Goal: Task Accomplishment & Management: Manage account settings

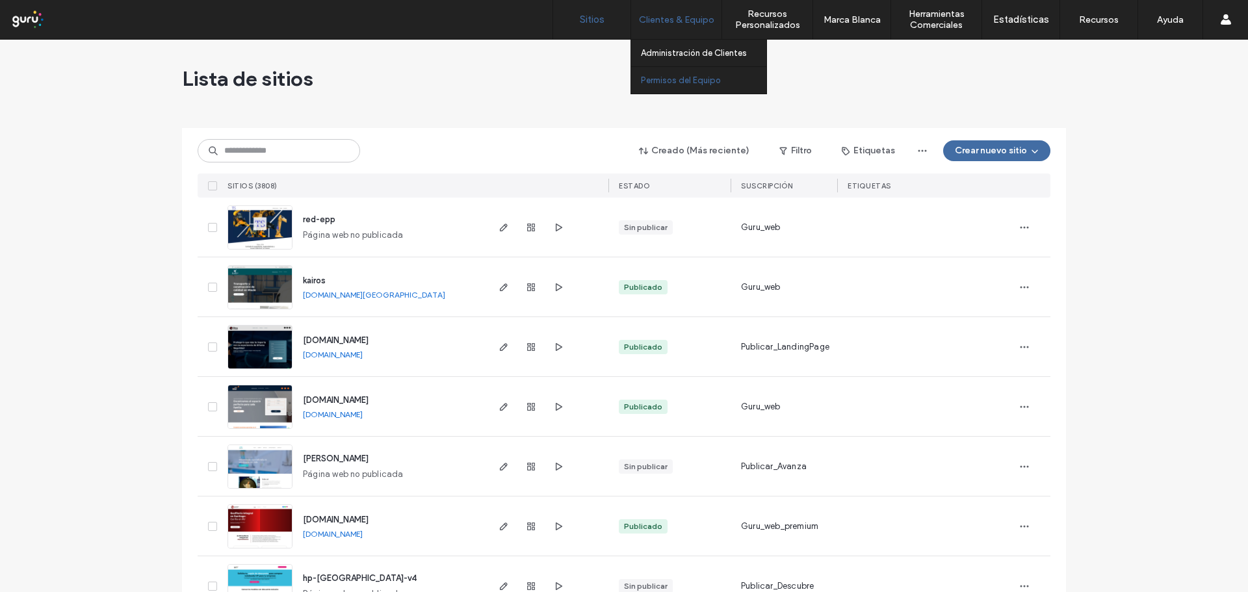
click at [688, 81] on label "Permisos del Equipo" at bounding box center [681, 80] width 80 height 10
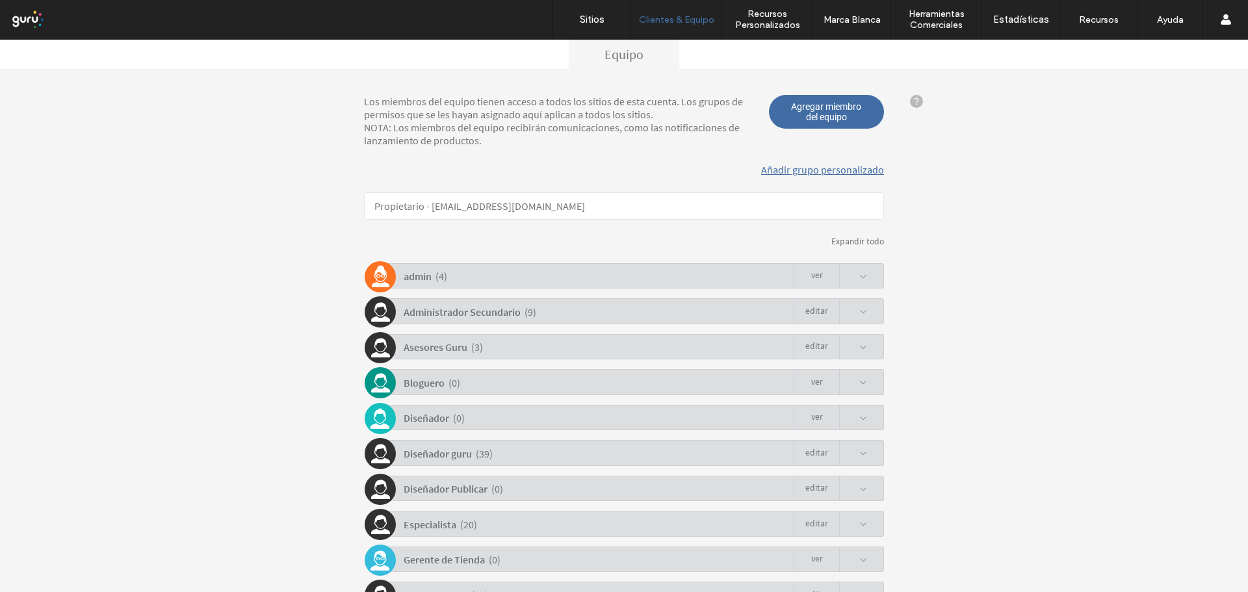
scroll to position [320, 0]
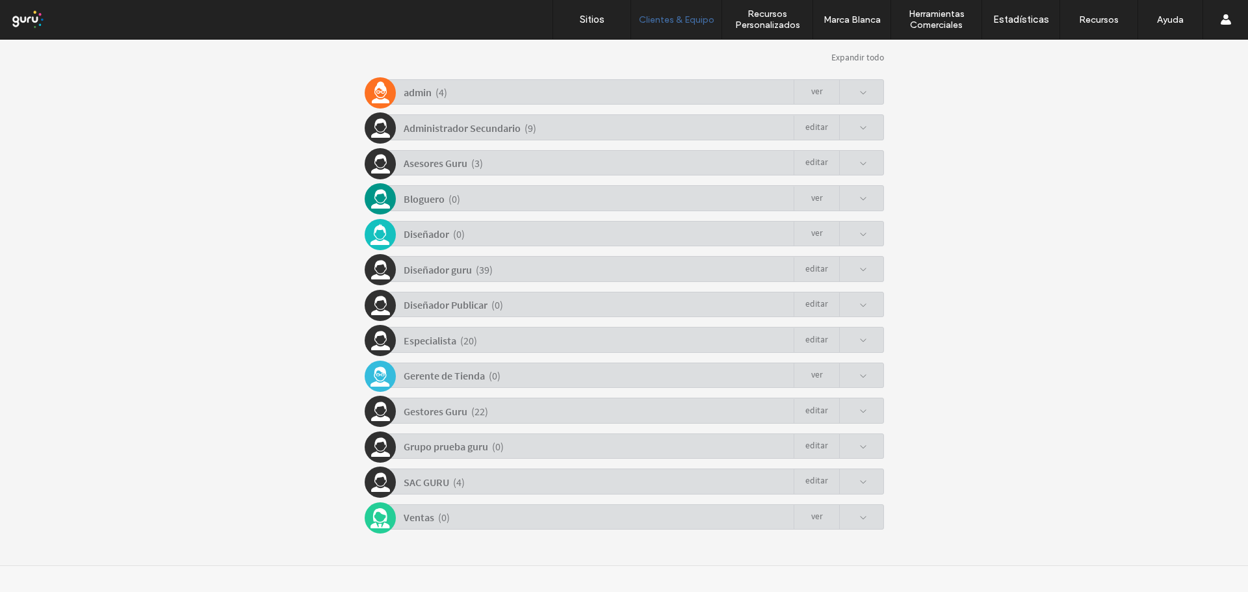
click at [539, 95] on div "admin ( 4 ) Ver" at bounding box center [626, 91] width 513 height 25
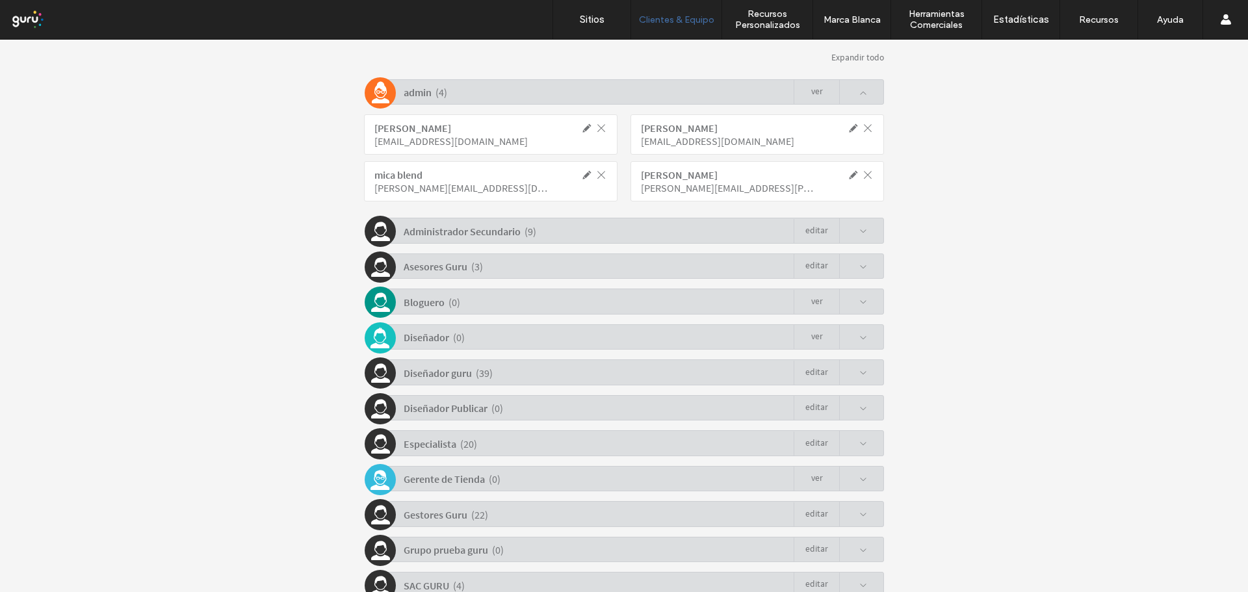
click at [524, 239] on div "( 9 )" at bounding box center [530, 231] width 12 height 23
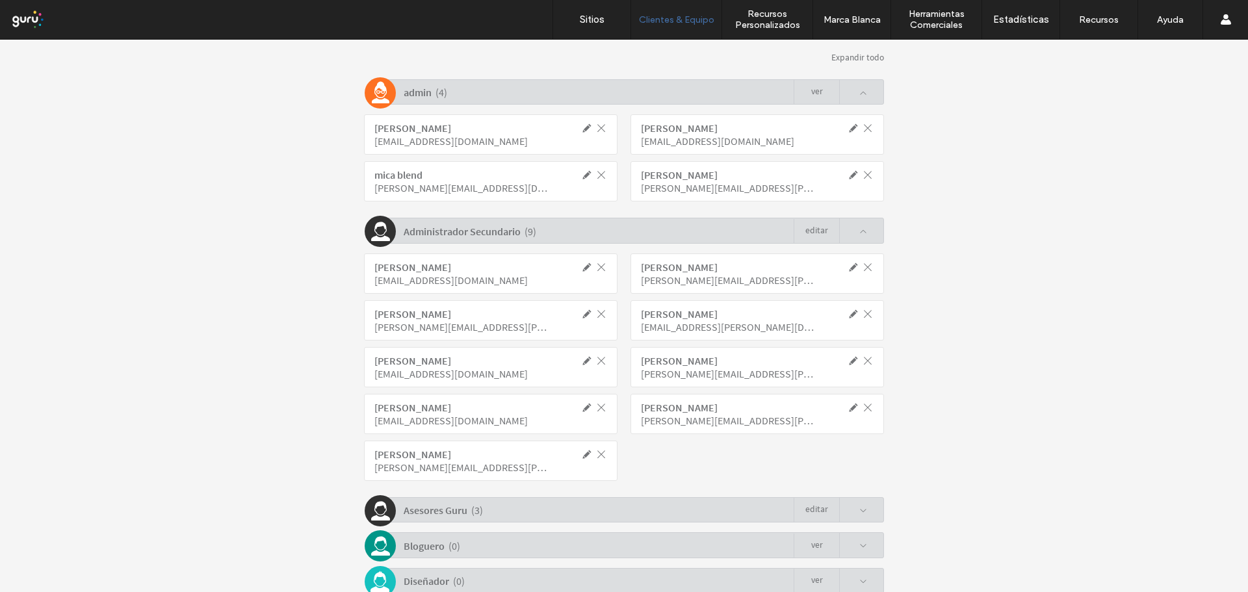
click at [441, 520] on div "Asesores Guru" at bounding box center [436, 510] width 64 height 23
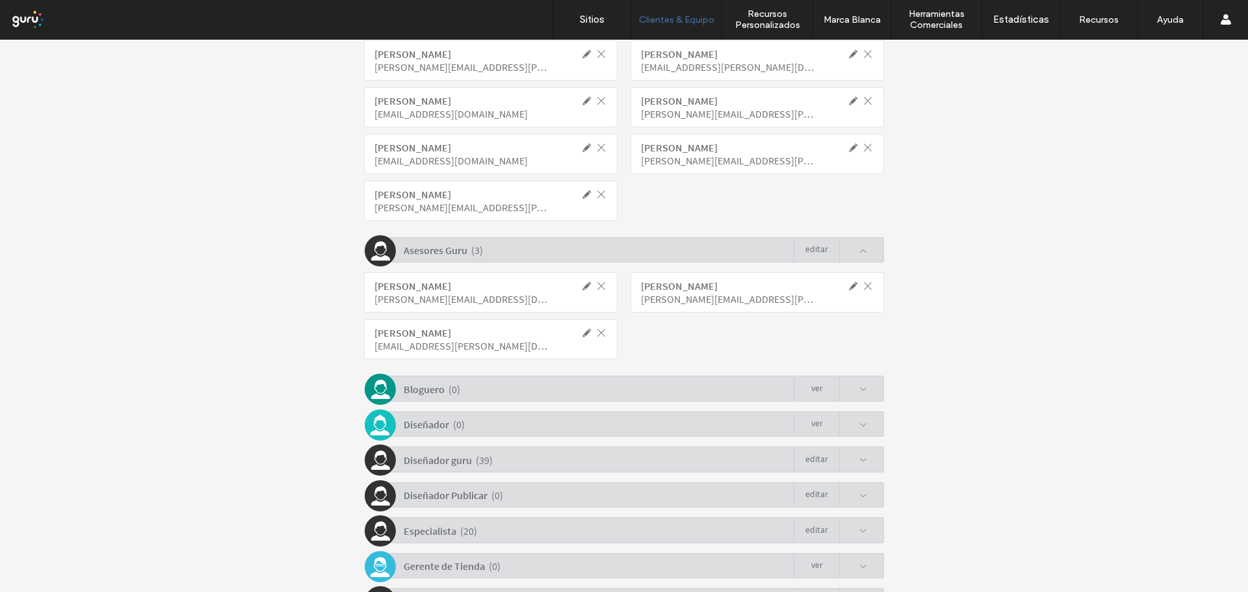
scroll to position [771, 0]
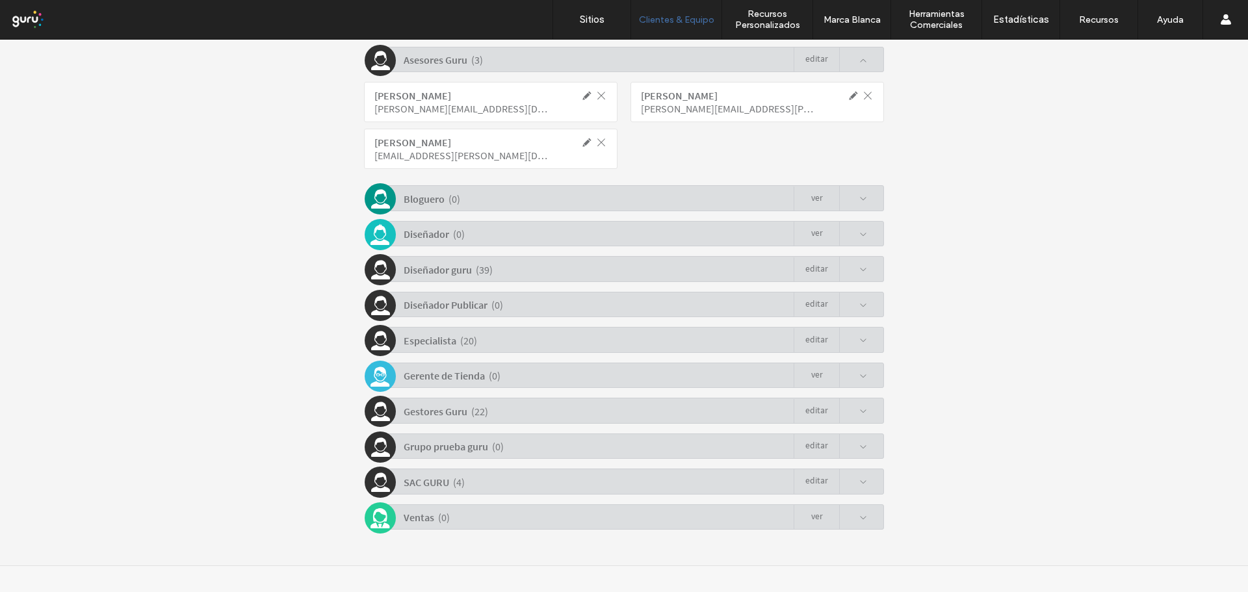
click at [500, 271] on div "Diseñador guru ( 39 ) Editar" at bounding box center [626, 268] width 513 height 25
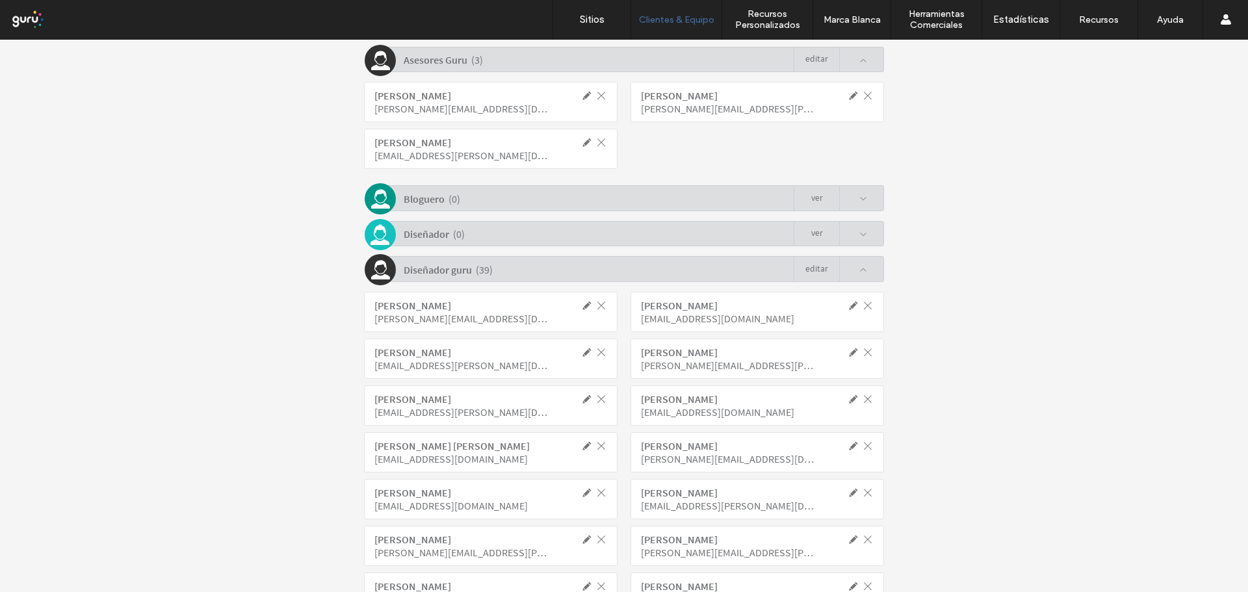
drag, startPoint x: 889, startPoint y: 259, endPoint x: 910, endPoint y: 410, distance: 152.8
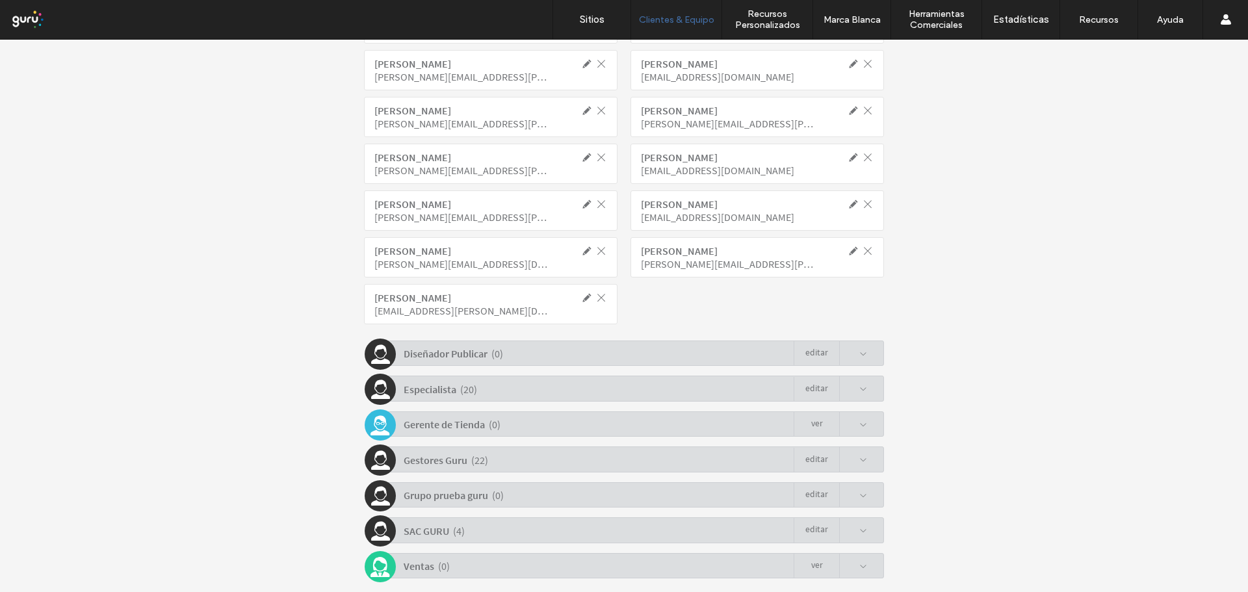
scroll to position [1716, 0]
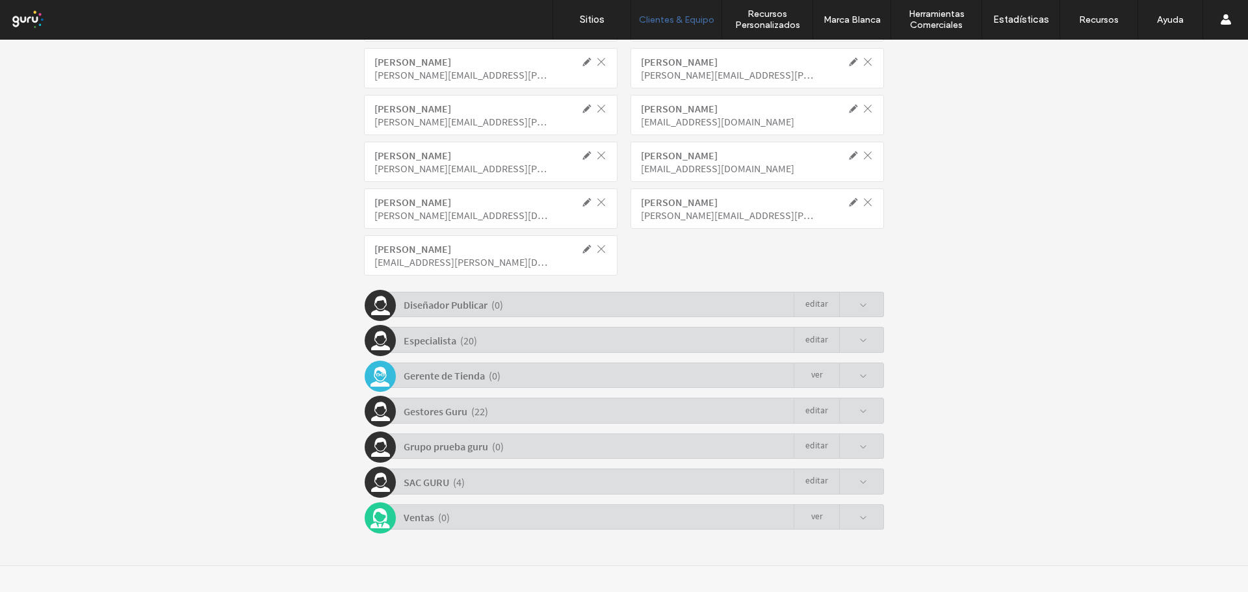
click at [487, 487] on div "[DEMOGRAPHIC_DATA] ( 4 ) Editar" at bounding box center [626, 481] width 513 height 25
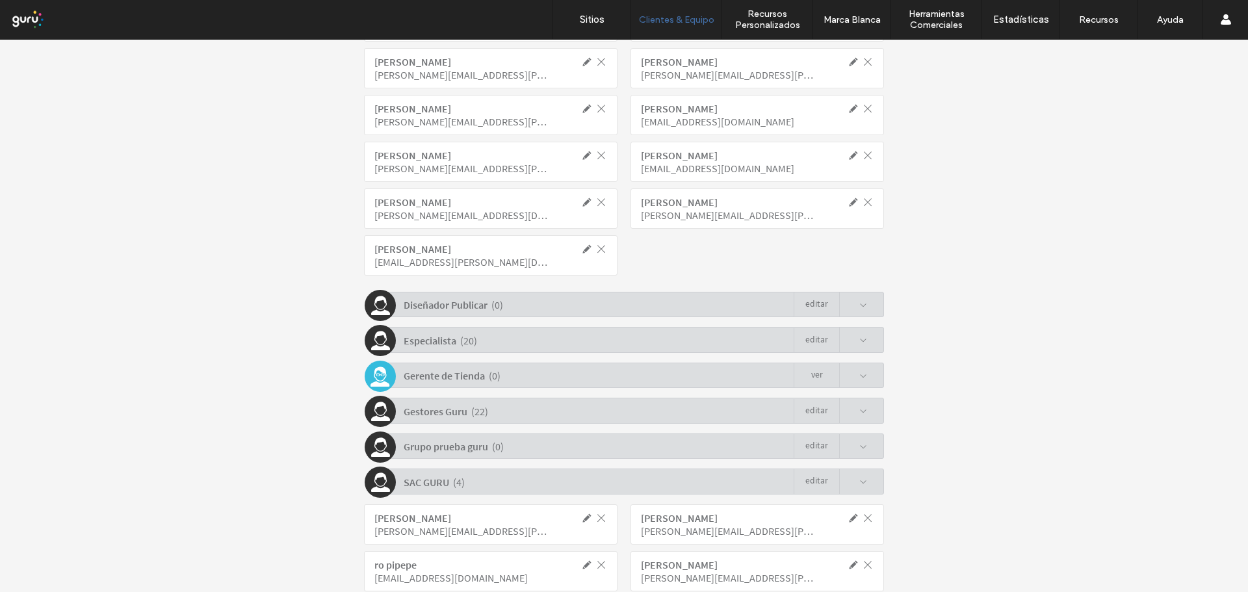
click at [485, 415] on div "Gestores Guru ( 22 ) Editar" at bounding box center [626, 410] width 513 height 25
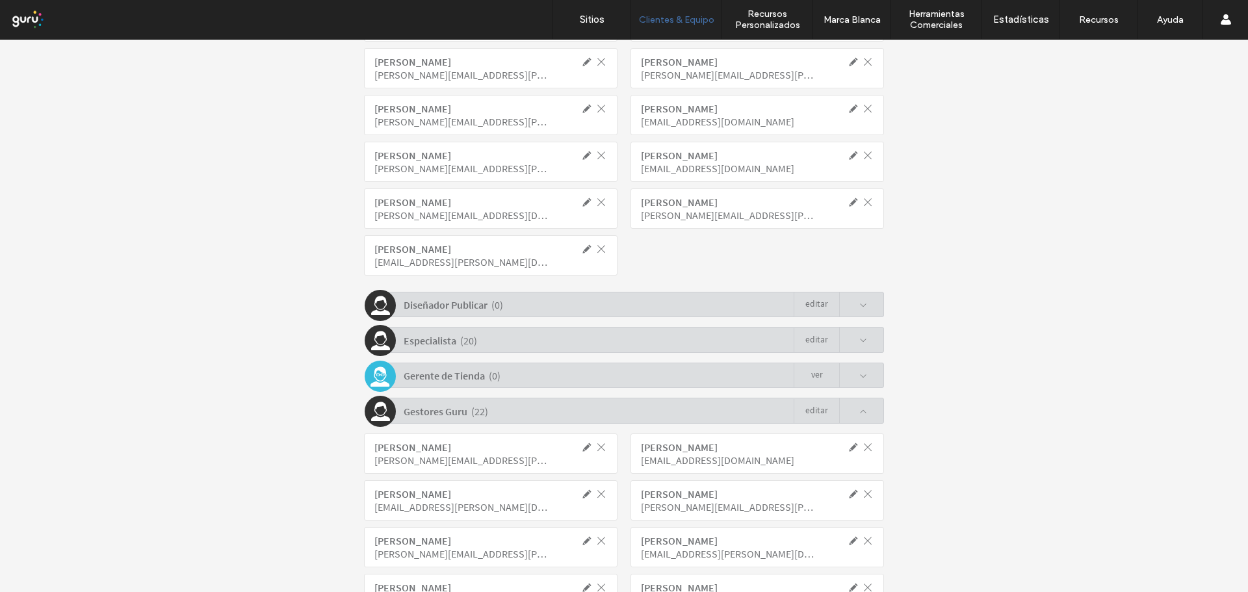
click at [487, 336] on div "Especialista ( 20 ) Editar" at bounding box center [626, 339] width 513 height 25
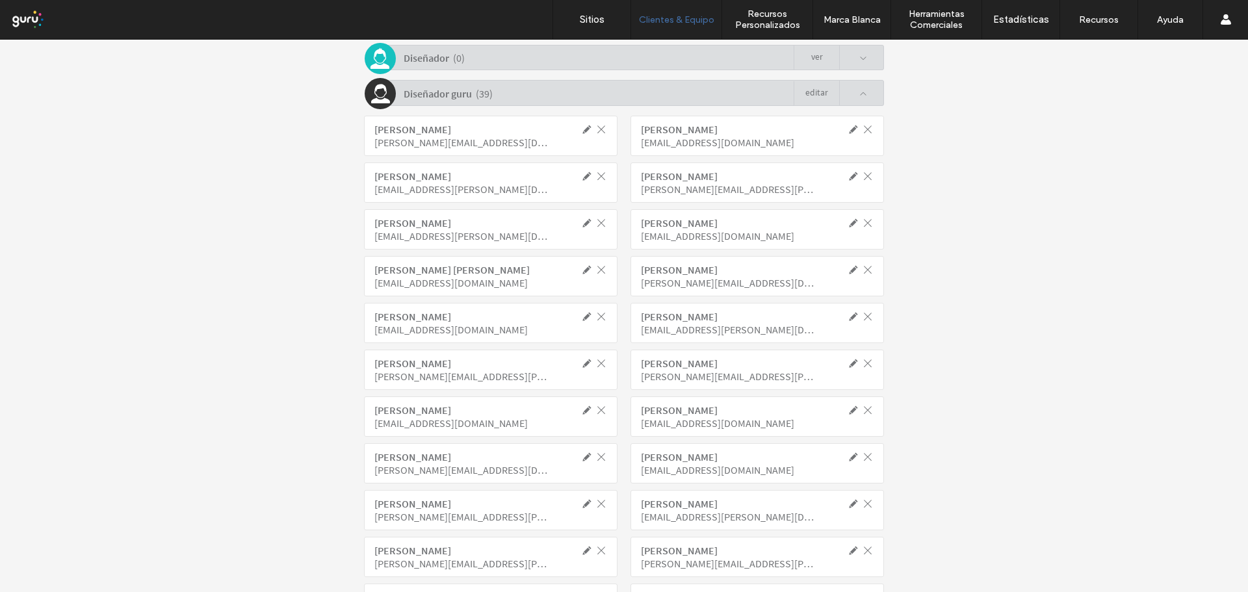
scroll to position [742, 0]
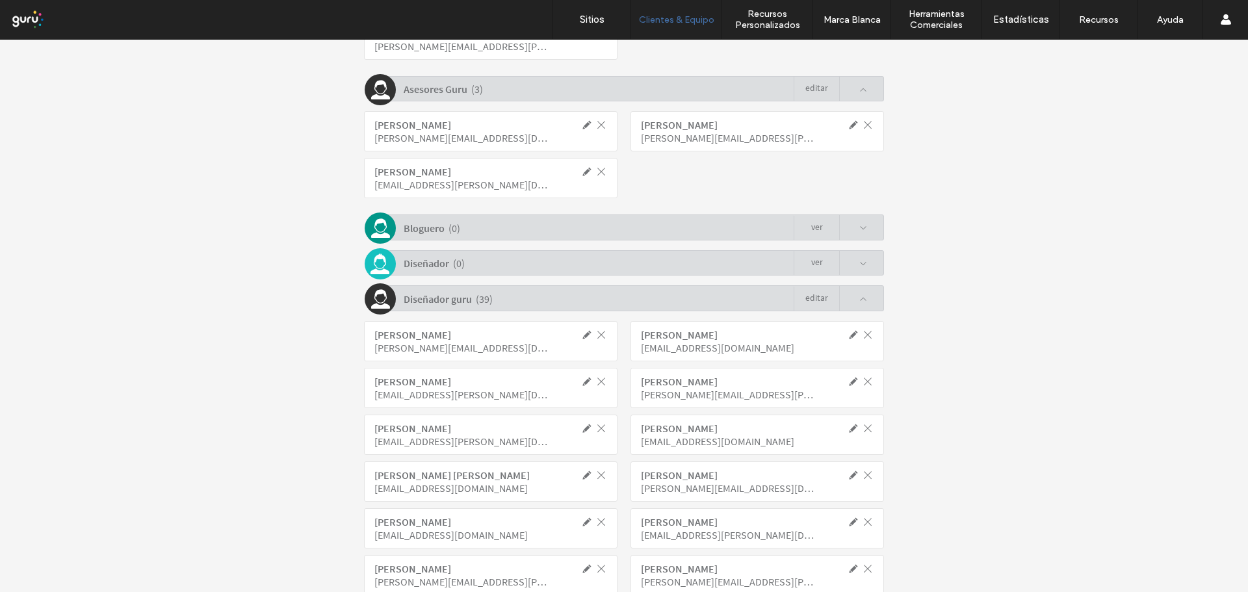
click link "Editar"
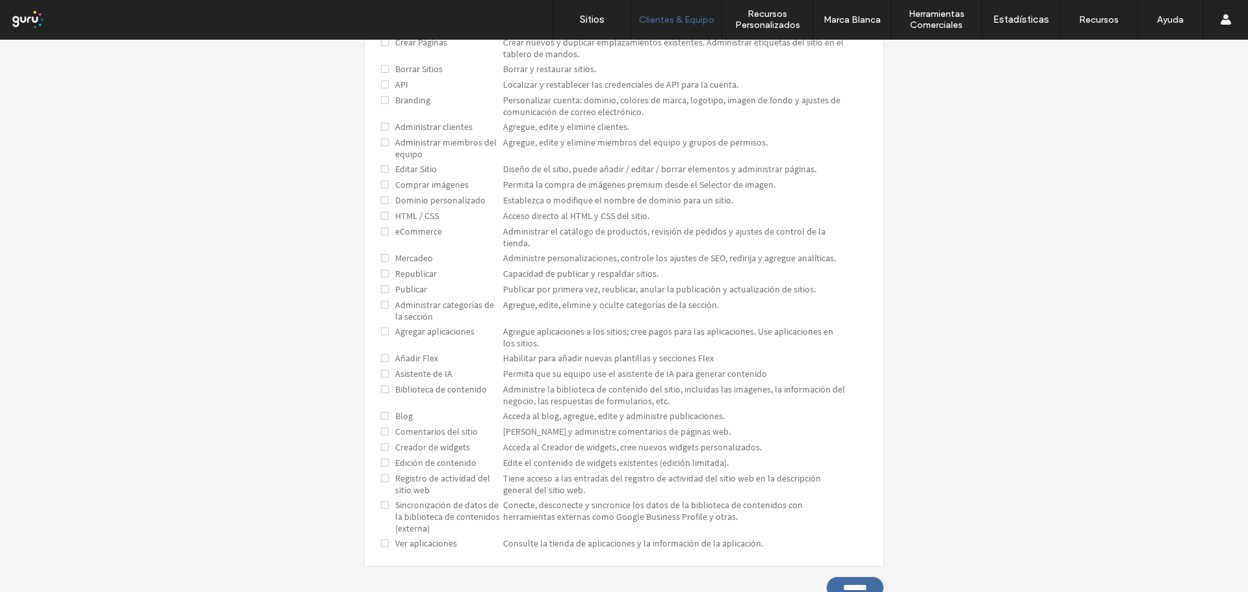
scroll to position [191, 0]
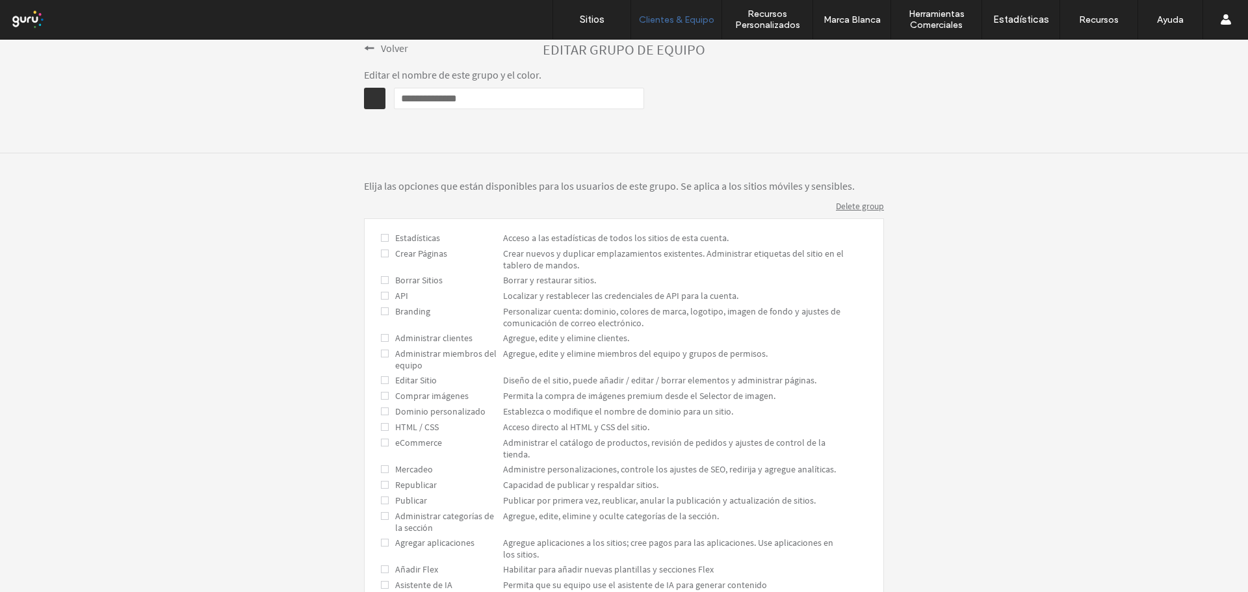
click at [381, 283] on span at bounding box center [385, 280] width 8 height 12
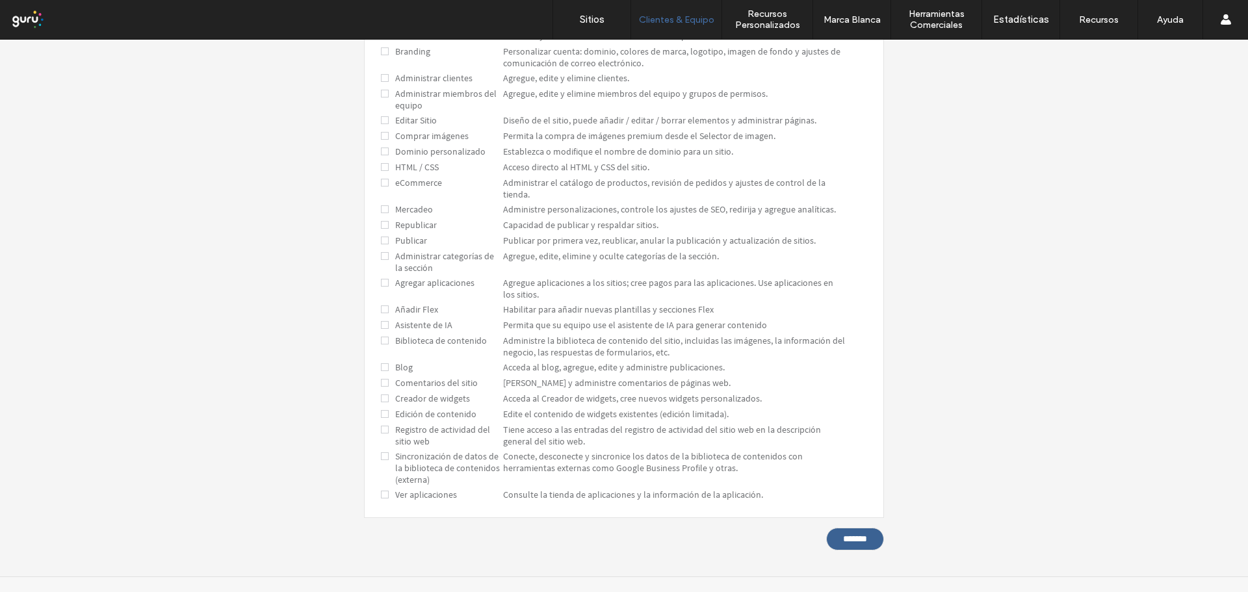
click input "*******"
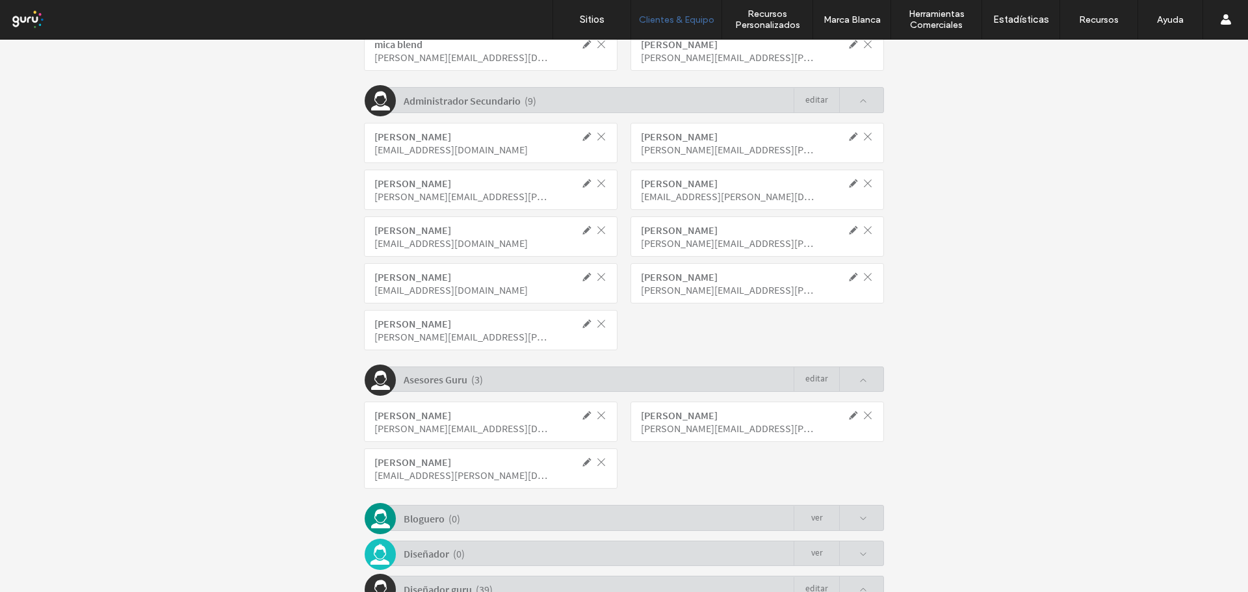
scroll to position [906, 0]
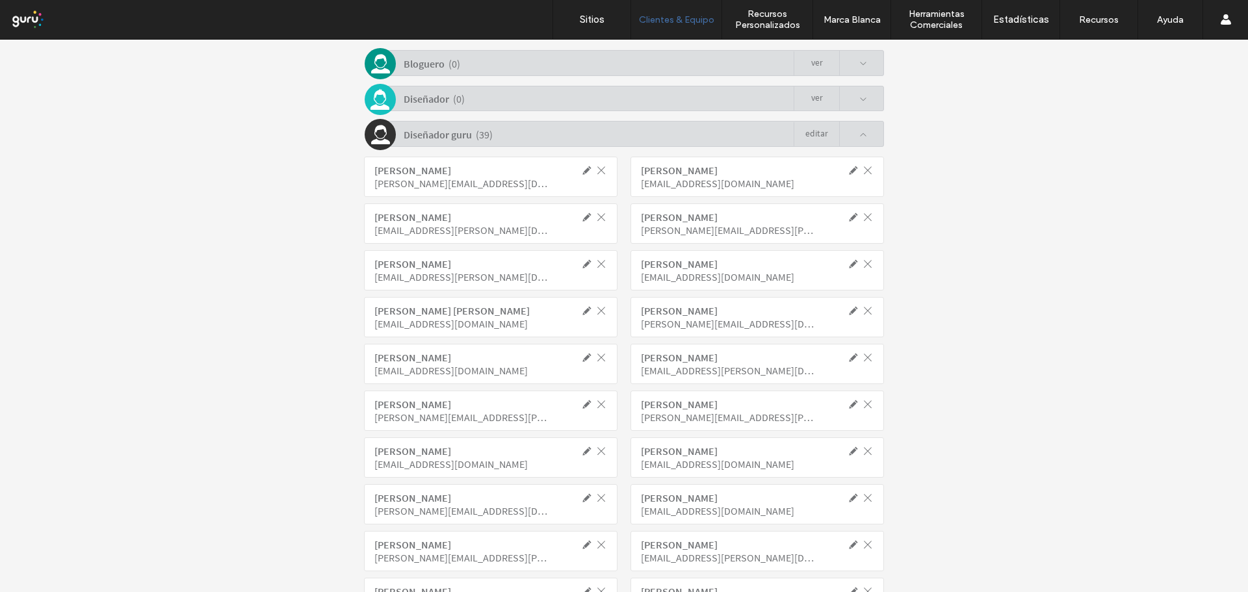
click link "Editar"
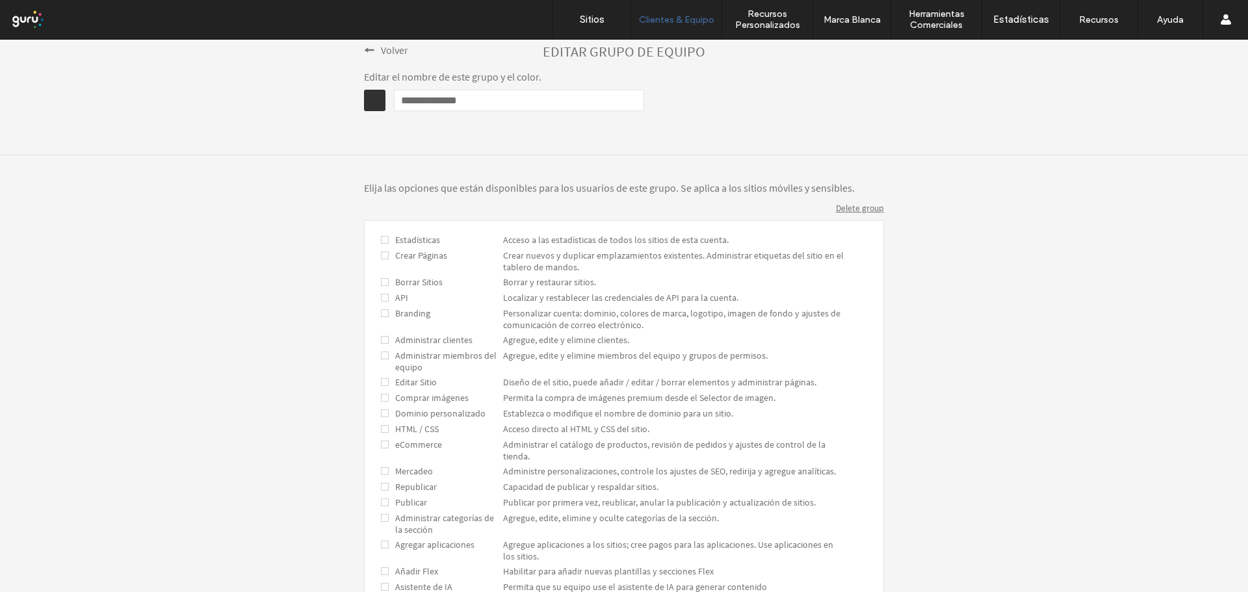
scroll to position [321, 0]
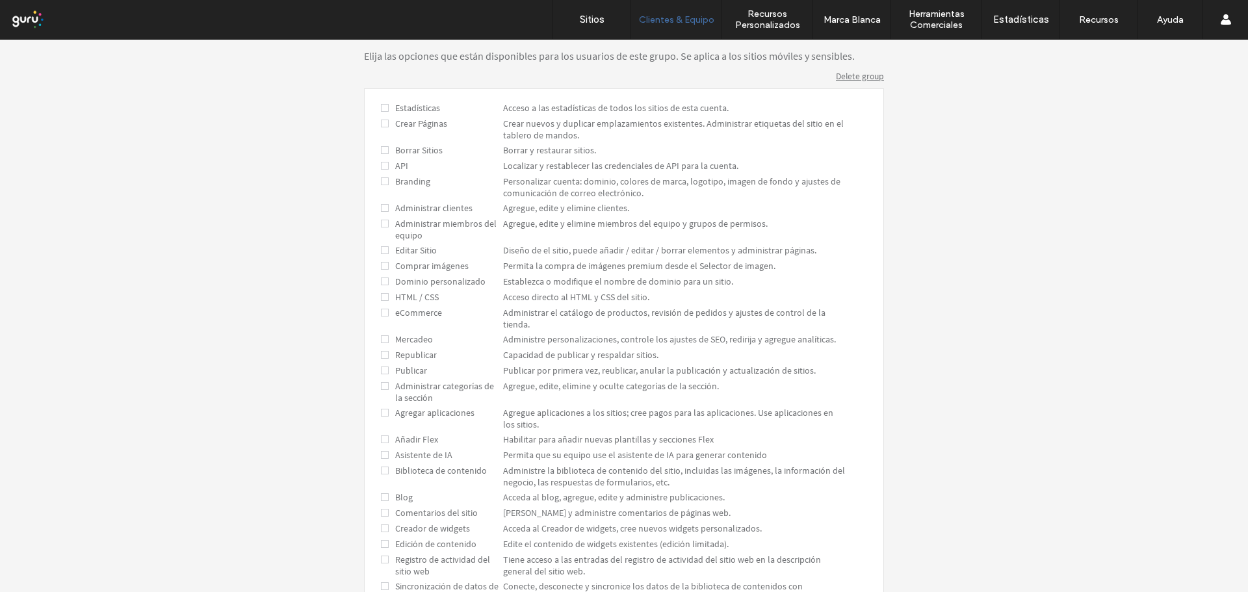
click at [0, 40] on span at bounding box center [0, 40] width 0 height 0
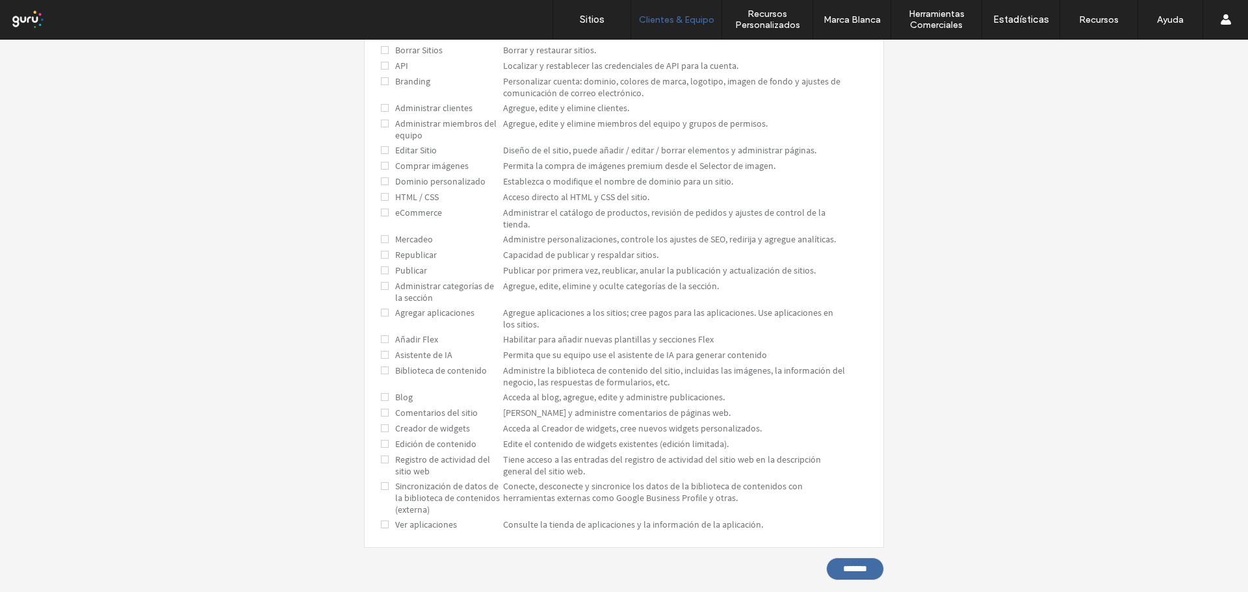
scroll to position [451, 0]
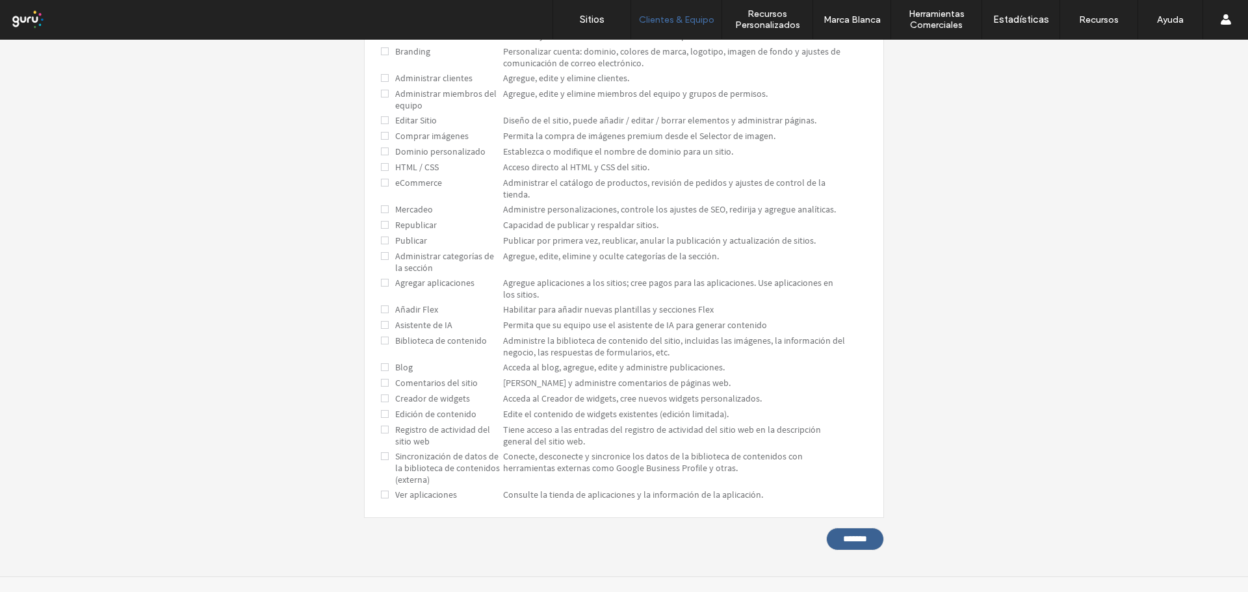
click input "*******"
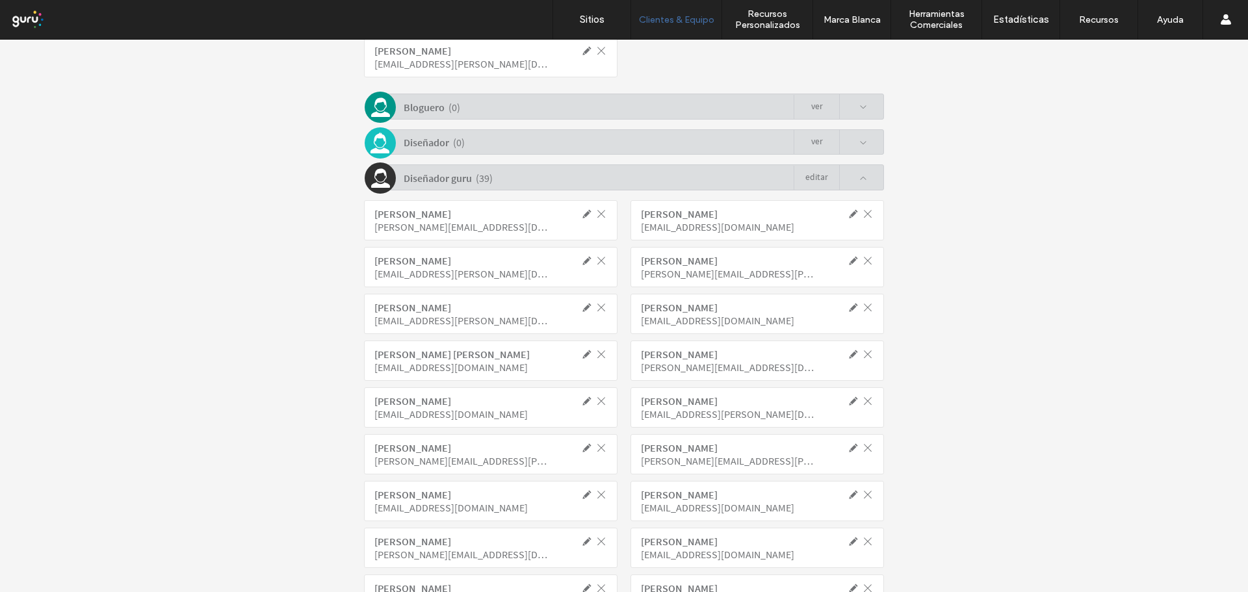
scroll to position [841, 0]
